Goal: Task Accomplishment & Management: Manage account settings

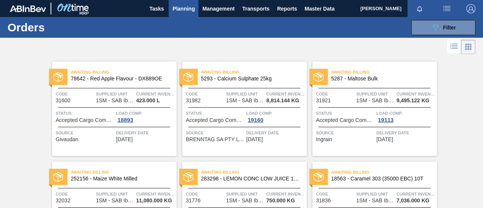
click at [178, 9] on span "Planning" at bounding box center [183, 8] width 22 height 9
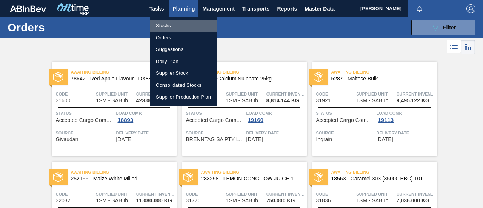
click at [167, 27] on li "Stocks" at bounding box center [183, 26] width 67 height 12
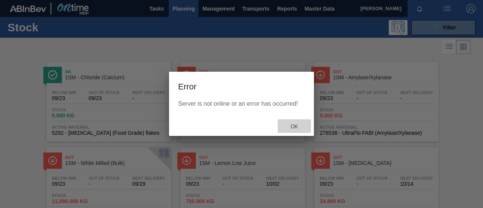
drag, startPoint x: 293, startPoint y: 126, endPoint x: 276, endPoint y: 110, distance: 24.0
click at [293, 126] on span "Ok" at bounding box center [294, 126] width 20 height 6
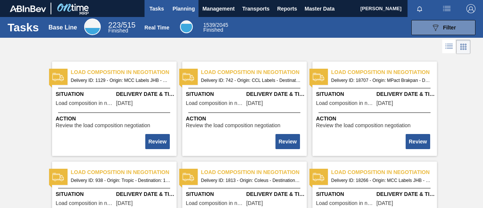
click at [185, 9] on span "Planning" at bounding box center [183, 8] width 22 height 9
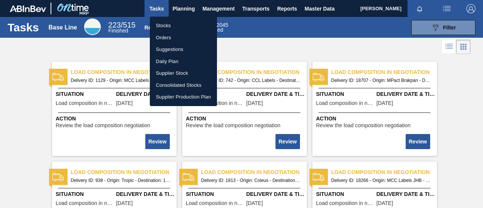
click at [177, 24] on li "Stocks" at bounding box center [183, 26] width 67 height 12
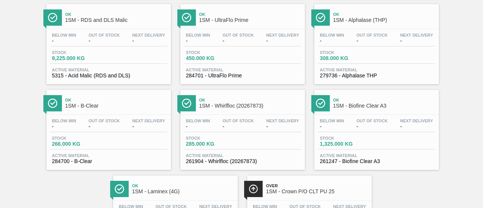
scroll to position [824, 0]
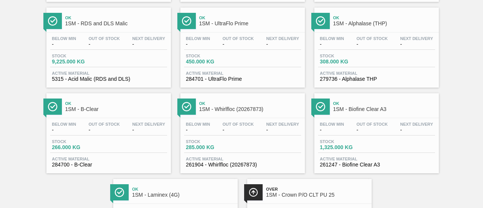
click at [223, 81] on span "284701 - UltraFlo Prime" at bounding box center [242, 79] width 113 height 6
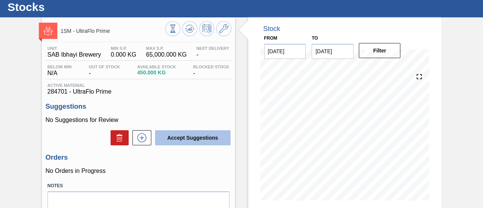
scroll to position [38, 0]
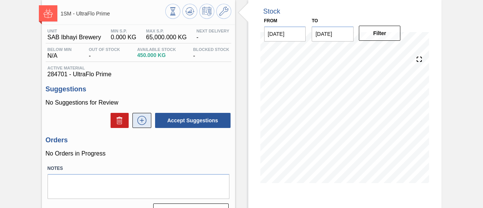
click at [145, 120] on icon at bounding box center [142, 120] width 12 height 9
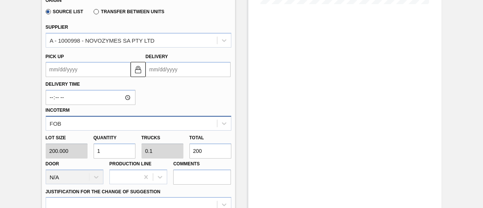
scroll to position [226, 0]
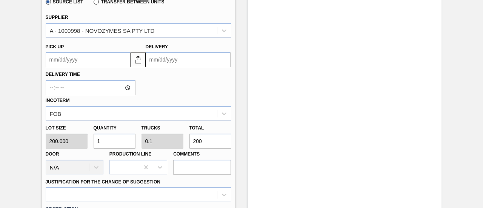
click at [142, 140] on div "Lot size 200.000 Quantity 1 Trucks 0.1 Total 200 Door N/A Production Line Comme…" at bounding box center [139, 148] width 192 height 54
type input "0.02"
type input "0.002"
type input "4"
type input "0.2"
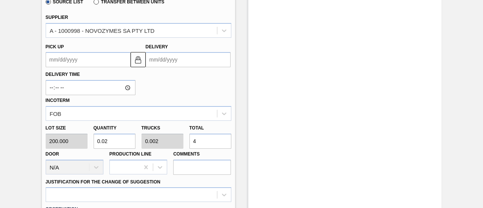
type input "0.02"
type input "40"
type input "2"
type input "0.2"
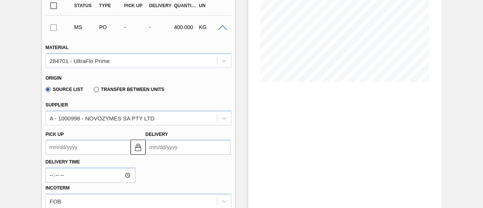
scroll to position [151, 0]
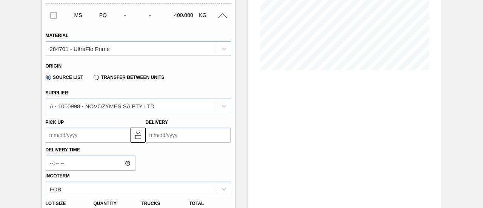
type input "400"
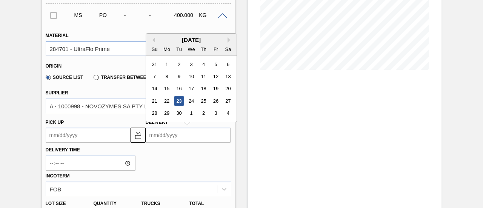
click at [172, 139] on input "Delivery" at bounding box center [188, 134] width 85 height 15
click at [212, 100] on div "26" at bounding box center [215, 101] width 10 height 10
type up3251829672 "09/25/2025"
type input "09/26/2025"
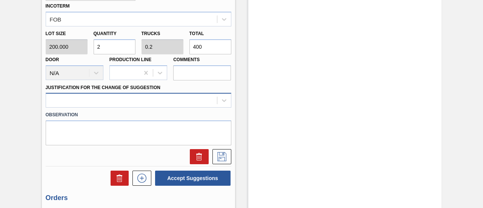
click at [212, 101] on div at bounding box center [139, 100] width 186 height 15
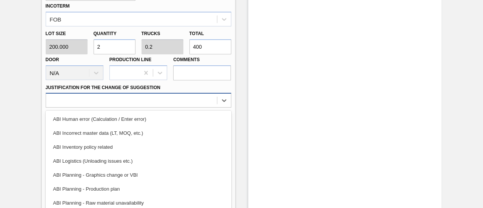
scroll to position [340, 0]
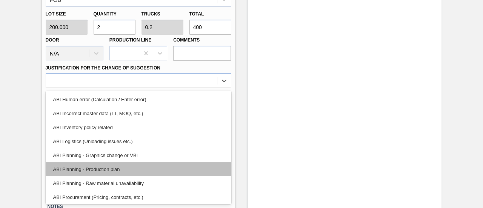
click at [124, 174] on div "ABI Planning - Production plan" at bounding box center [139, 169] width 186 height 14
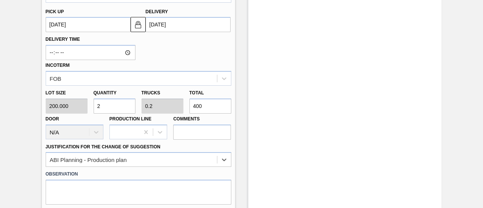
scroll to position [303, 0]
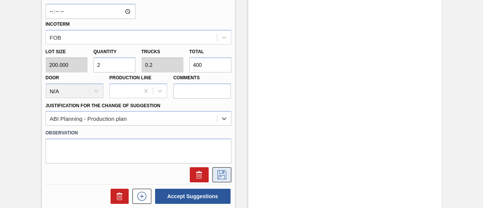
click at [218, 174] on icon at bounding box center [222, 174] width 12 height 9
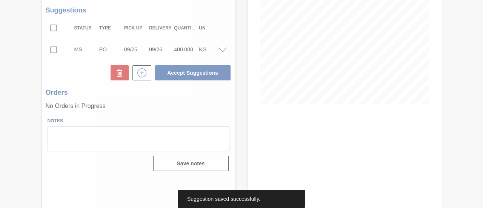
scroll to position [116, 0]
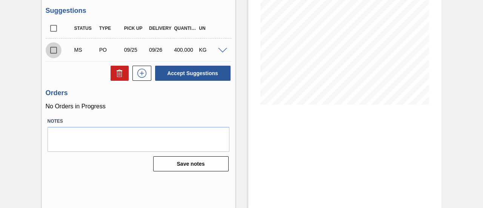
click at [53, 52] on input "checkbox" at bounding box center [54, 50] width 16 height 16
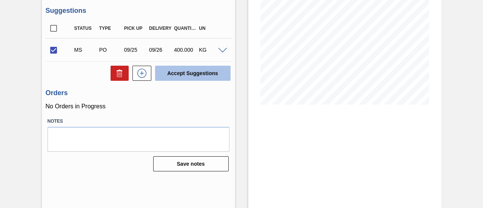
click at [175, 70] on button "Accept Suggestions" at bounding box center [192, 73] width 75 height 15
checkbox input "false"
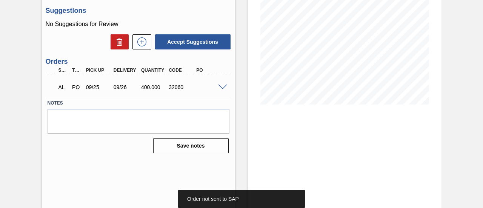
click at [220, 87] on span at bounding box center [222, 87] width 9 height 6
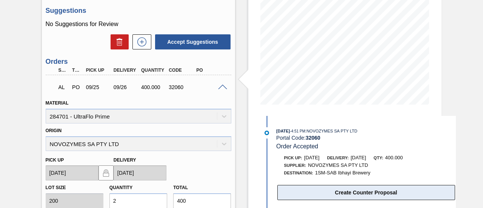
click at [335, 190] on button "Create Counter Proposal" at bounding box center [366, 192] width 178 height 15
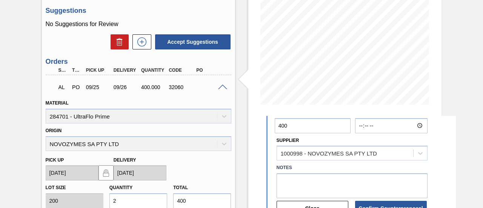
scroll to position [113, 0]
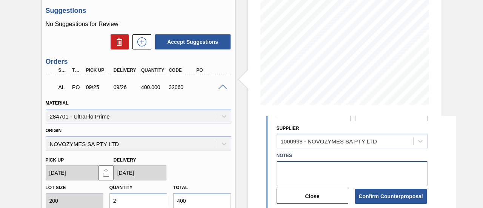
click at [316, 177] on textarea at bounding box center [351, 173] width 151 height 25
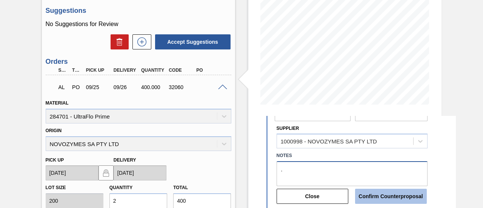
type textarea "."
click at [367, 196] on button "Confirm Counterproposal" at bounding box center [391, 196] width 72 height 15
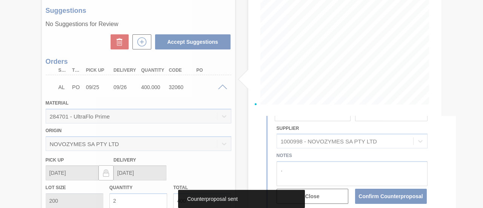
scroll to position [182, 0]
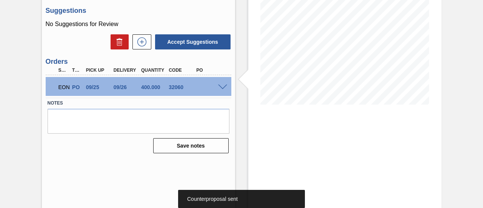
click at [223, 83] on div "EON PO 09/25 09/26 400.000 32060" at bounding box center [139, 86] width 186 height 19
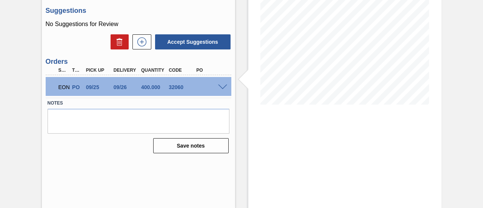
click at [223, 87] on span at bounding box center [222, 87] width 9 height 6
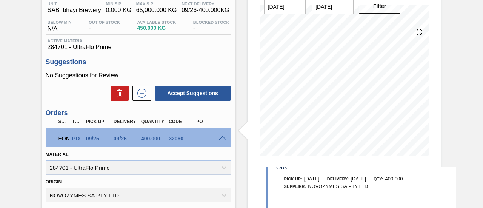
scroll to position [0, 0]
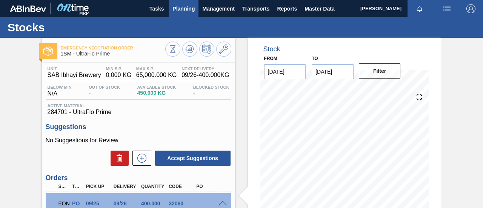
click at [186, 10] on span "Planning" at bounding box center [183, 8] width 22 height 9
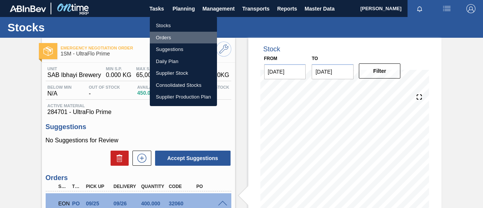
click at [168, 39] on li "Orders" at bounding box center [183, 38] width 67 height 12
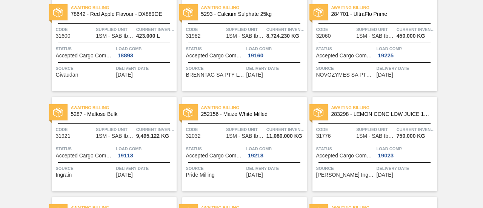
scroll to position [62, 0]
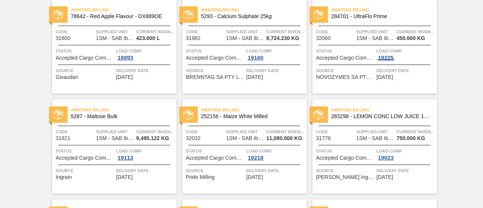
click at [380, 56] on div "19225" at bounding box center [385, 58] width 19 height 6
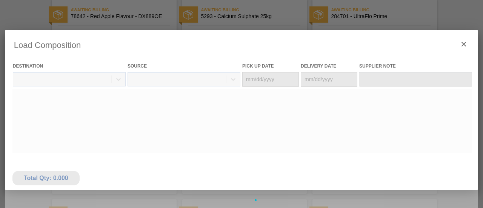
type Date "09/25/2025"
type Date "09/26/2025"
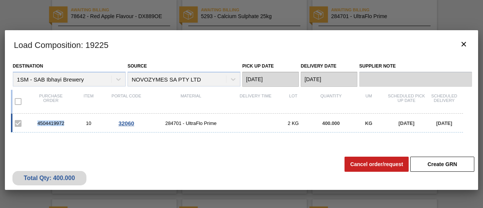
drag, startPoint x: 67, startPoint y: 124, endPoint x: 37, endPoint y: 126, distance: 30.2
click at [37, 126] on div "4504419972" at bounding box center [51, 123] width 38 height 6
copy div "4504419972"
click at [462, 44] on icon "botão de ícone" at bounding box center [463, 44] width 9 height 9
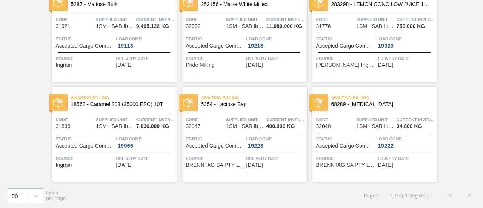
scroll to position [175, 0]
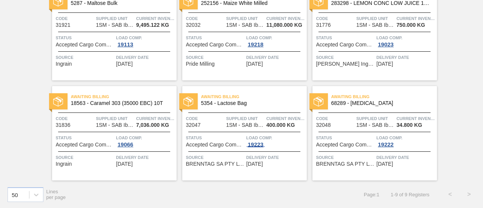
click at [256, 145] on div "19223" at bounding box center [255, 144] width 19 height 6
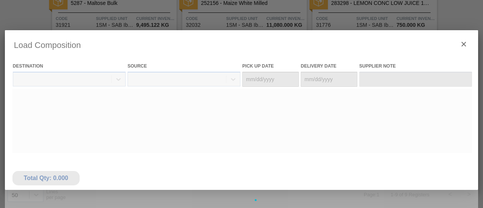
type Date "10/13/2025"
type Date "[DATE]"
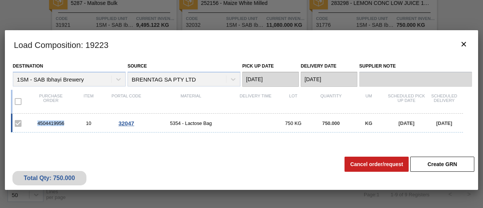
drag, startPoint x: 68, startPoint y: 124, endPoint x: 37, endPoint y: 126, distance: 30.7
click at [37, 126] on div "4504419956 10 32047 5354 - Lactose Bag 750 KG 750.000 KG 10/13/2025 10/14/2025" at bounding box center [237, 123] width 452 height 19
copy div "4504419956"
click at [462, 41] on icon "botão de ícone" at bounding box center [463, 44] width 9 height 9
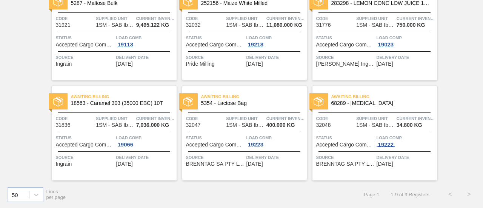
click at [388, 143] on div "19222" at bounding box center [385, 144] width 19 height 6
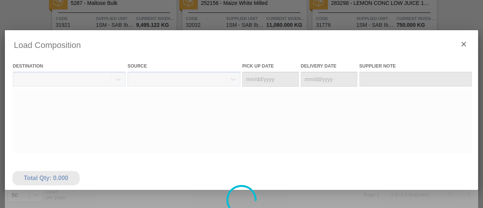
type Date "10/13/2025"
type Date "[DATE]"
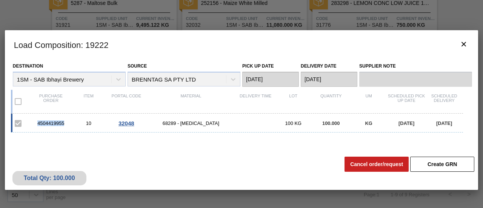
drag, startPoint x: 64, startPoint y: 124, endPoint x: 38, endPoint y: 125, distance: 25.7
click at [38, 125] on div "4504419955" at bounding box center [51, 123] width 38 height 6
copy div "4504419955"
